Goal: Browse casually

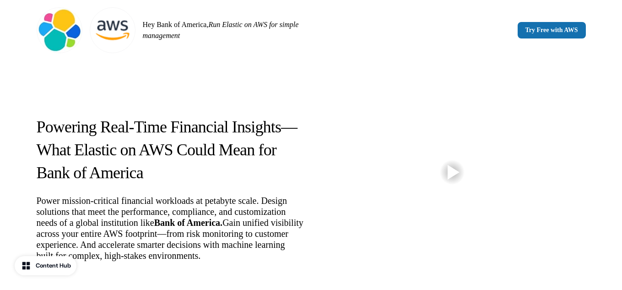
scroll to position [381, 0]
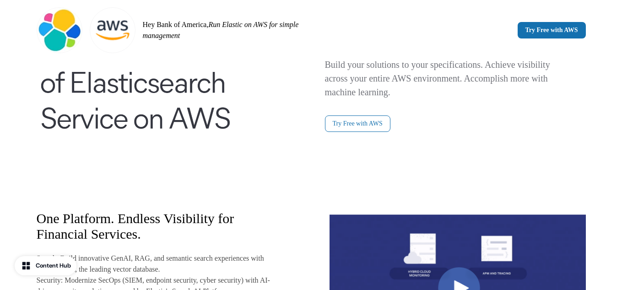
click at [196, 232] on h2 "One Platform. Endless Visibility for Financial Services." at bounding box center [157, 225] width 240 height 31
click at [129, 182] on div "Powering the Future of Financial Services at Scale Trust your mission critical …" at bounding box center [311, 176] width 549 height 403
drag, startPoint x: 129, startPoint y: 182, endPoint x: 121, endPoint y: 215, distance: 34.7
click at [129, 182] on div "Powering the Future of Financial Services at Scale Trust your mission critical …" at bounding box center [311, 176] width 549 height 403
click at [62, 221] on h2 "One Platform. Endless Visibility for Financial Services." at bounding box center [157, 225] width 240 height 31
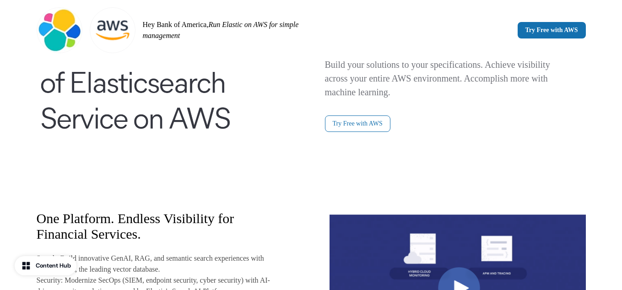
click at [83, 267] on p "Search: Build innovative GenAI, RAG, and semantic search experiences with Elast…" at bounding box center [157, 264] width 240 height 22
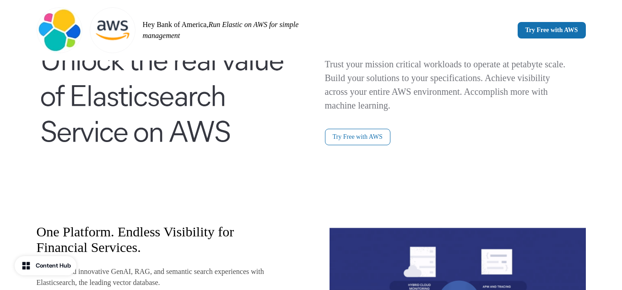
scroll to position [345, 0]
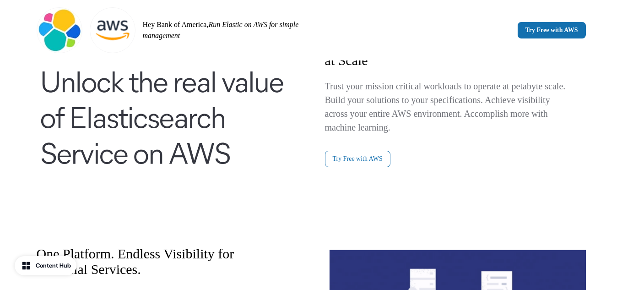
click at [179, 274] on h2 "One Platform. Endless Visibility for Financial Services." at bounding box center [157, 261] width 240 height 31
click at [143, 149] on img at bounding box center [167, 102] width 261 height 183
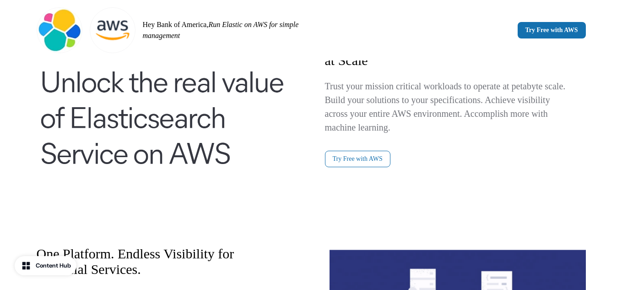
click at [143, 149] on img at bounding box center [167, 102] width 261 height 183
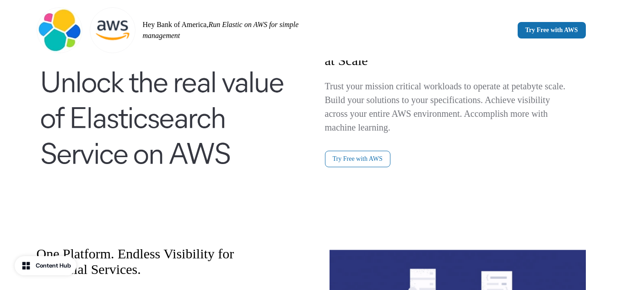
click at [143, 149] on img at bounding box center [167, 102] width 261 height 183
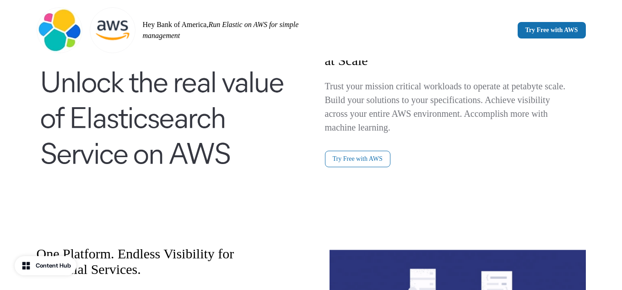
click at [143, 149] on img at bounding box center [167, 102] width 261 height 183
click at [319, 120] on div "Powering the Future of Financial Services at Scale Trust your mission critical …" at bounding box center [311, 102] width 549 height 183
click at [195, 175] on img at bounding box center [167, 102] width 261 height 183
